Goal: Navigation & Orientation: Find specific page/section

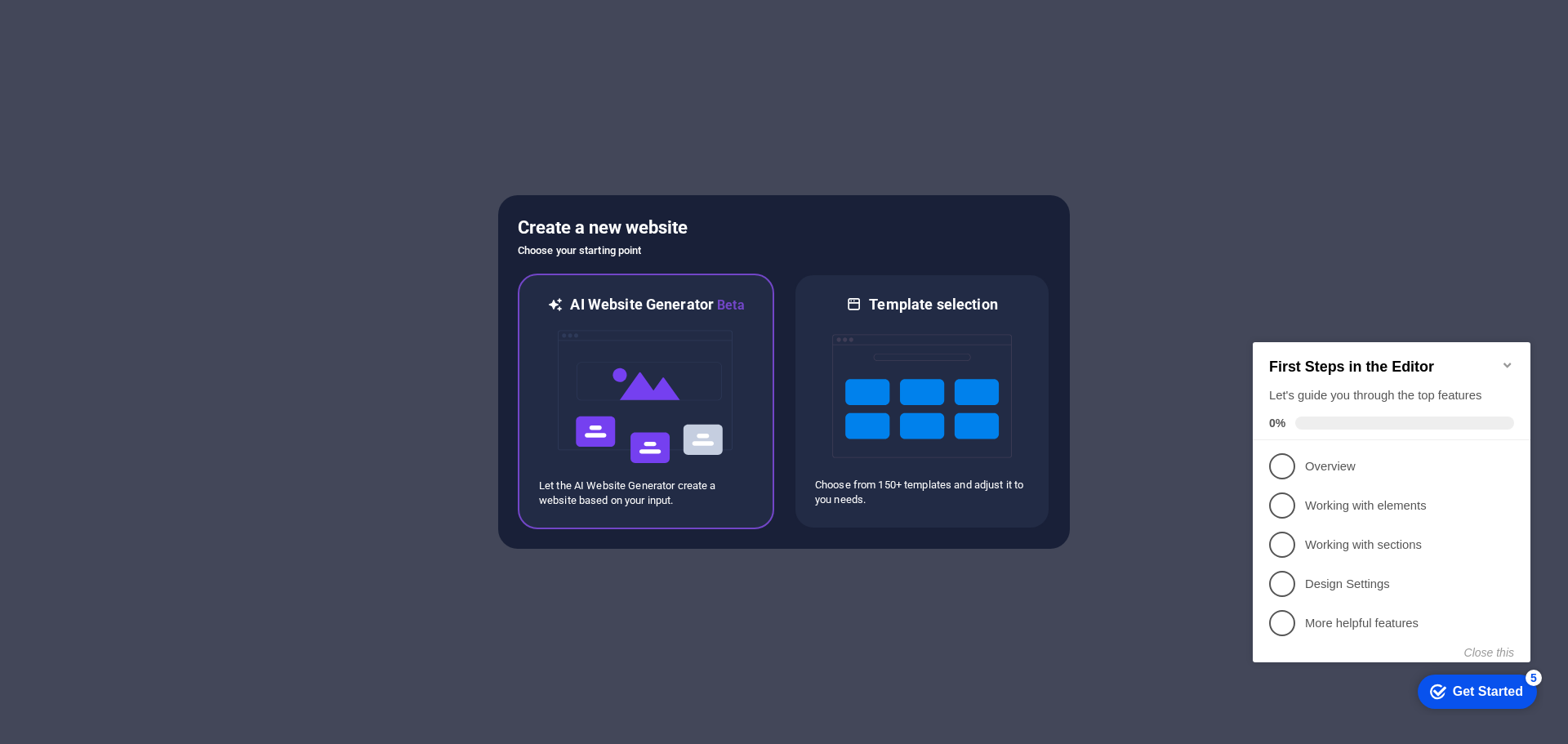
click at [636, 402] on img at bounding box center [645, 397] width 180 height 163
click at [597, 416] on img at bounding box center [645, 397] width 180 height 163
